Goal: Use online tool/utility: Utilize a website feature to perform a specific function

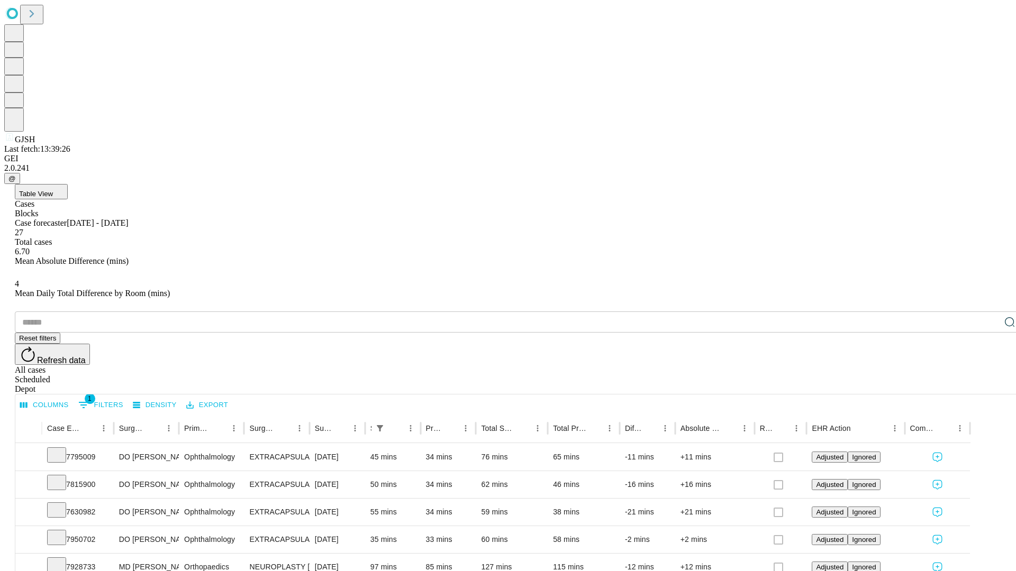
click at [53, 190] on span "Table View" at bounding box center [36, 194] width 34 height 8
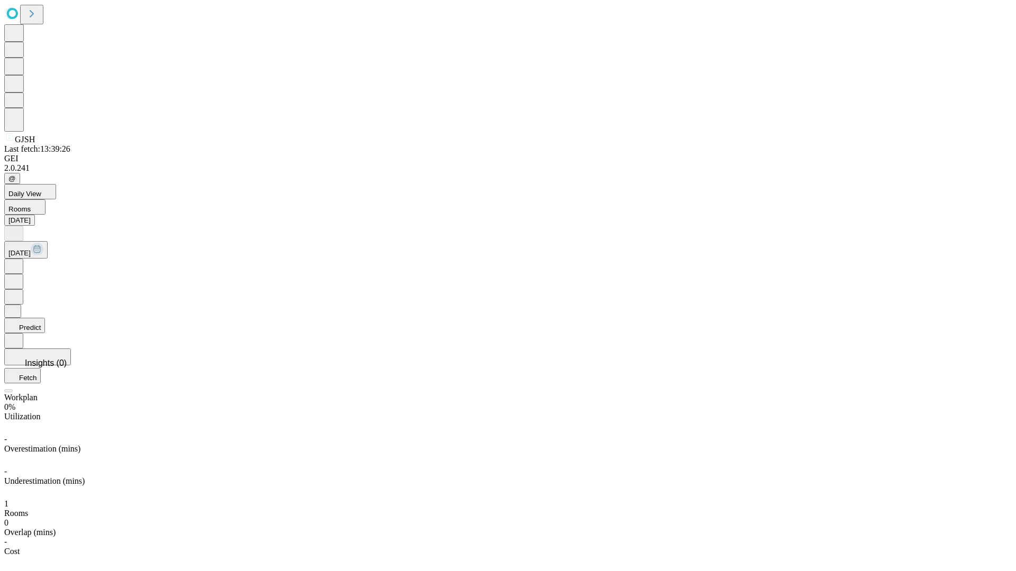
click at [45, 318] on button "Predict" at bounding box center [24, 325] width 41 height 15
